Goal: Information Seeking & Learning: Learn about a topic

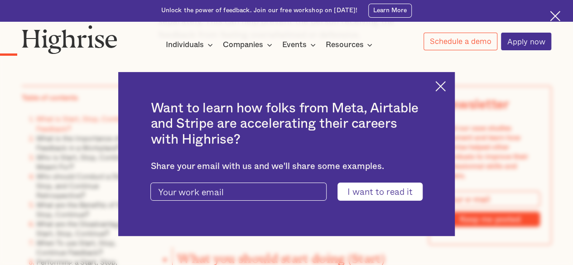
scroll to position [740, 0]
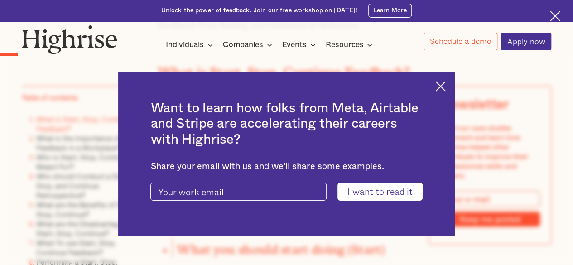
click at [446, 85] on img at bounding box center [440, 86] width 10 height 10
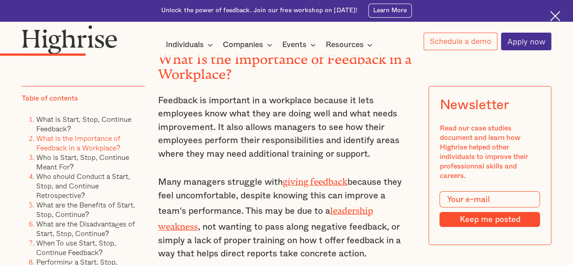
scroll to position [1537, 0]
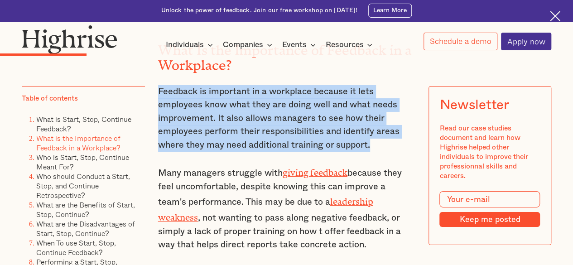
drag, startPoint x: 158, startPoint y: 101, endPoint x: 380, endPoint y: 156, distance: 228.1
click at [380, 152] on p "Feedback is important in a workplace because it lets employees know what they a…" at bounding box center [286, 118] width 257 height 67
copy p "Feedback is important in a workplace because it lets employees know what they a…"
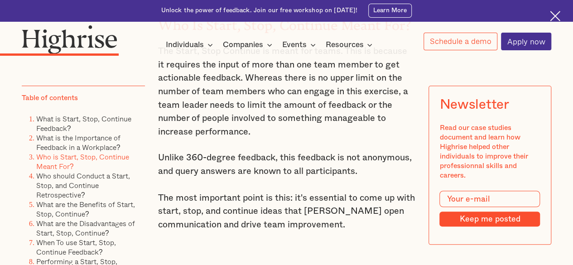
scroll to position [1890, 0]
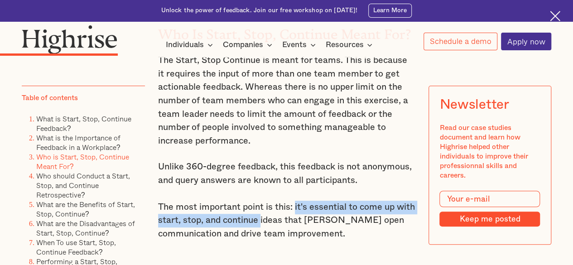
drag, startPoint x: 294, startPoint y: 212, endPoint x: 282, endPoint y: 228, distance: 19.7
click at [282, 228] on p "Unlike 360-degree feedback, this feedback is not anonymous, and query answers a…" at bounding box center [286, 200] width 257 height 81
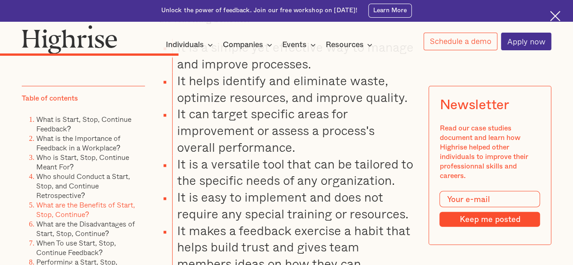
scroll to position [2553, 0]
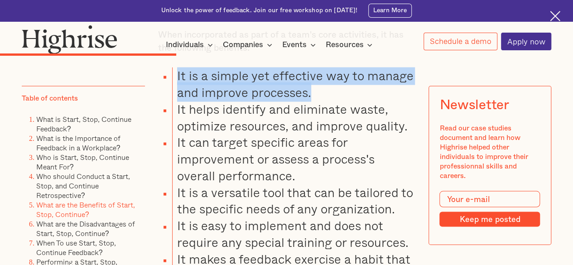
drag, startPoint x: 174, startPoint y: 89, endPoint x: 312, endPoint y: 102, distance: 138.2
click at [312, 101] on li "It is a simple yet effective way to manage and improve processes." at bounding box center [293, 84] width 243 height 34
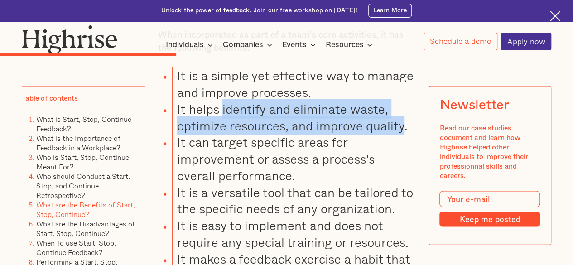
drag, startPoint x: 221, startPoint y: 123, endPoint x: 404, endPoint y: 141, distance: 183.8
click at [404, 134] on li "It helps identify and eliminate waste, optimize resources, and improve quality." at bounding box center [293, 118] width 243 height 34
copy li "identify and eliminate waste, optimize resources, and improve quality"
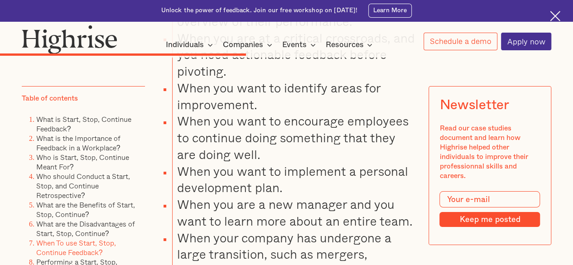
scroll to position [3296, 0]
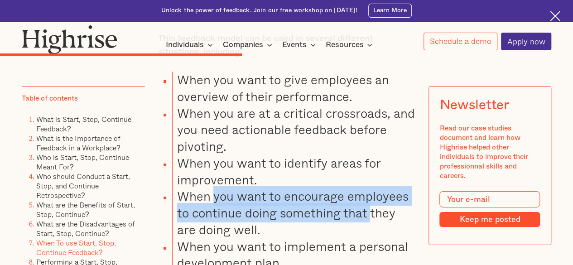
drag, startPoint x: 211, startPoint y: 220, endPoint x: 373, endPoint y: 229, distance: 161.9
click at [373, 229] on li "When you want to encourage employees to continue doing something that they are …" at bounding box center [293, 213] width 243 height 50
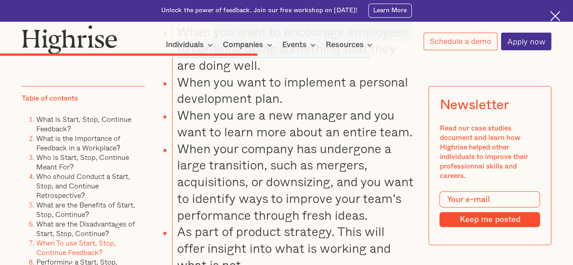
scroll to position [3470, 0]
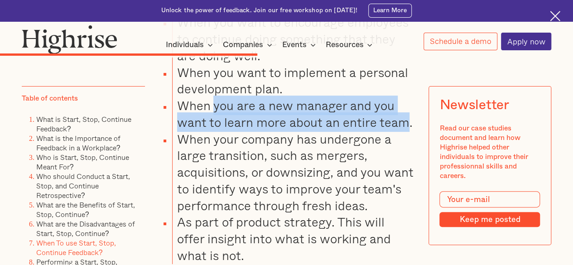
drag, startPoint x: 213, startPoint y: 132, endPoint x: 405, endPoint y: 148, distance: 192.6
click at [405, 131] on li "When you are a new manager and you want to learn more about an entire team." at bounding box center [293, 114] width 243 height 34
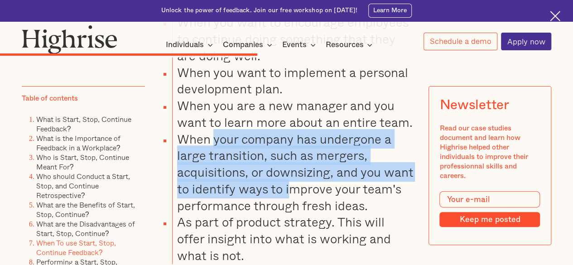
drag, startPoint x: 215, startPoint y: 164, endPoint x: 289, endPoint y: 209, distance: 86.5
click at [289, 209] on li "When your company has undergone a large transition, such as mergers, acquisitio…" at bounding box center [293, 172] width 243 height 83
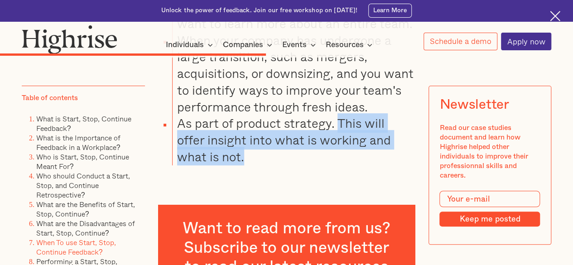
drag, startPoint x: 339, startPoint y: 149, endPoint x: 302, endPoint y: 178, distance: 47.0
click at [302, 165] on li "As part of product strategy. This will offer insight into what is working and w…" at bounding box center [293, 140] width 243 height 50
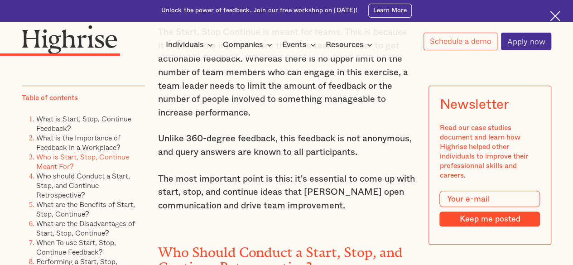
scroll to position [1927, 0]
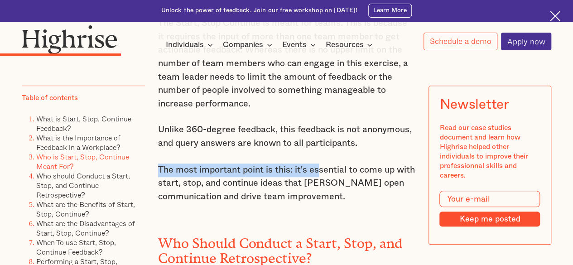
drag, startPoint x: 157, startPoint y: 175, endPoint x: 319, endPoint y: 180, distance: 162.6
click at [319, 180] on p "Unlike 360-degree feedback, this feedback is not anonymous, and query answers a…" at bounding box center [286, 163] width 257 height 81
click at [296, 179] on p "Unlike 360-degree feedback, this feedback is not anonymous, and query answers a…" at bounding box center [286, 163] width 257 height 81
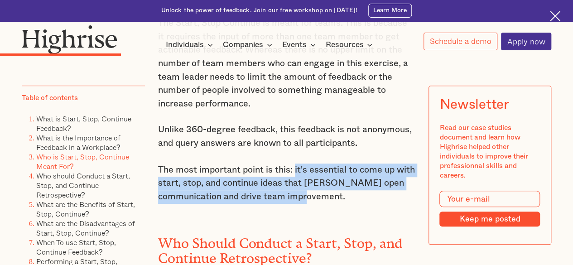
drag, startPoint x: 296, startPoint y: 179, endPoint x: 328, endPoint y: 200, distance: 37.7
click at [328, 200] on p "Unlike 360-degree feedback, this feedback is not anonymous, and query answers a…" at bounding box center [286, 163] width 257 height 81
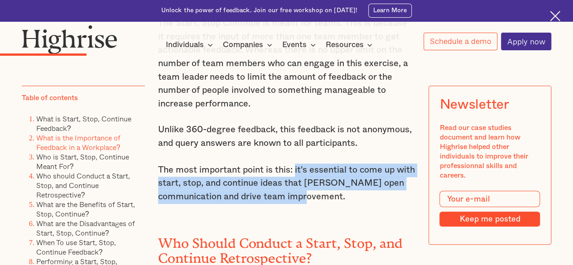
scroll to position [1490, 0]
